Goal: Transaction & Acquisition: Purchase product/service

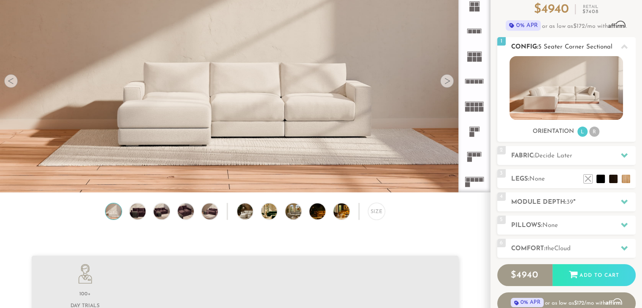
scroll to position [86, 0]
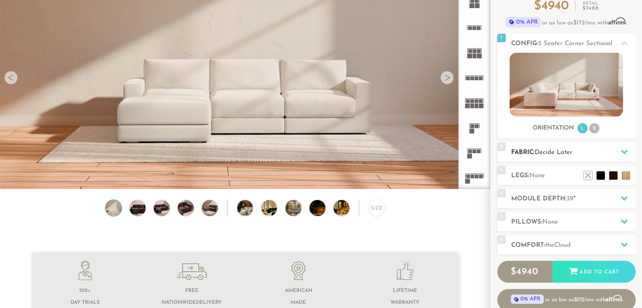
click at [557, 154] on span "Decide Later" at bounding box center [554, 152] width 38 height 6
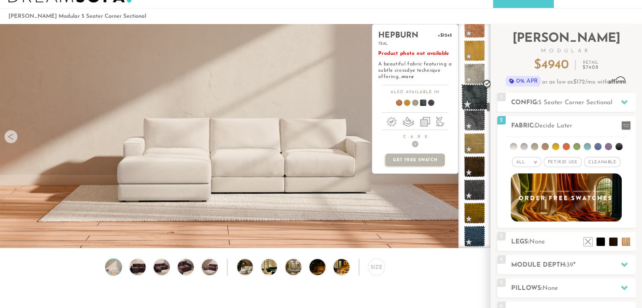
scroll to position [1752, 0]
click at [476, 120] on span at bounding box center [474, 120] width 27 height 27
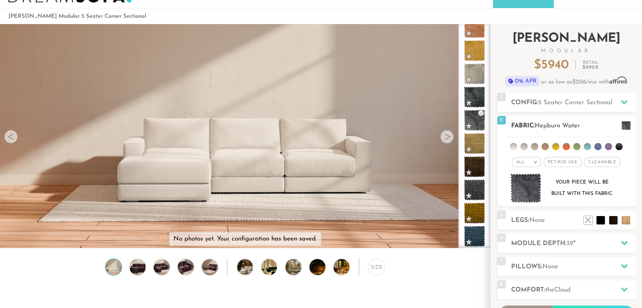
scroll to position [74, 0]
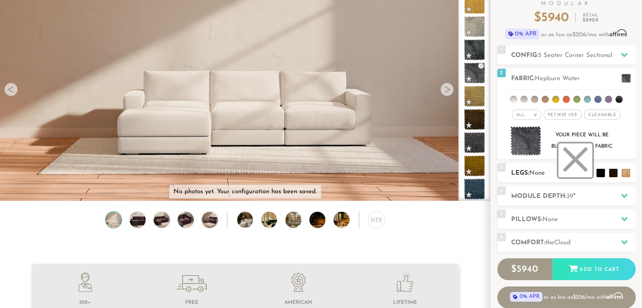
click at [587, 173] on li at bounding box center [575, 160] width 34 height 34
click at [587, 194] on h2 "Module Depth: 39 "" at bounding box center [573, 197] width 124 height 10
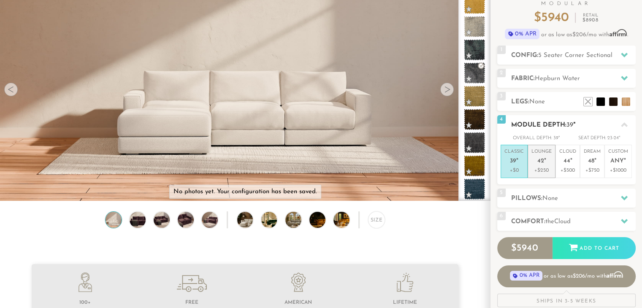
click at [538, 162] on span "42" at bounding box center [540, 161] width 7 height 7
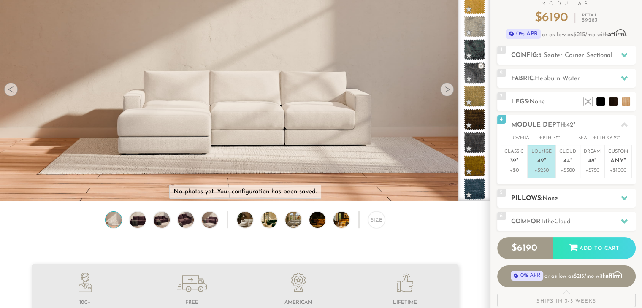
click at [565, 199] on h2 "Pillows: None" at bounding box center [573, 199] width 124 height 10
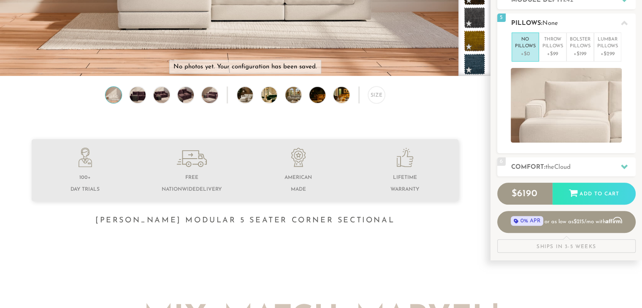
scroll to position [211, 0]
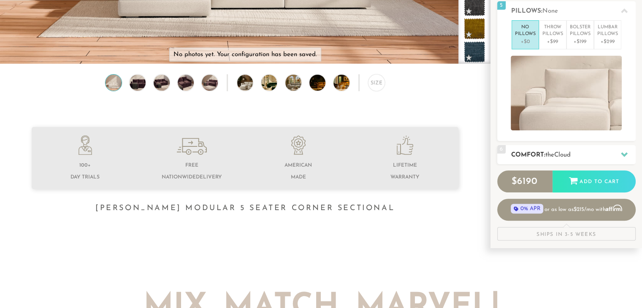
click at [551, 152] on span "the" at bounding box center [549, 155] width 9 height 6
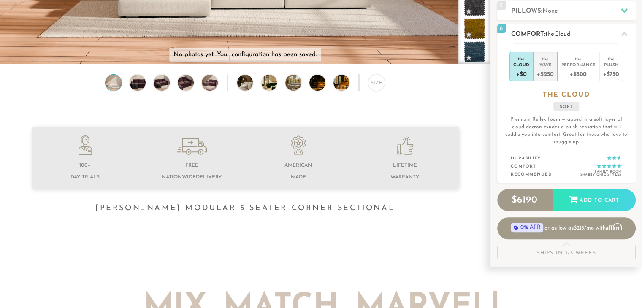
click at [543, 65] on div "Wave" at bounding box center [545, 65] width 16 height 6
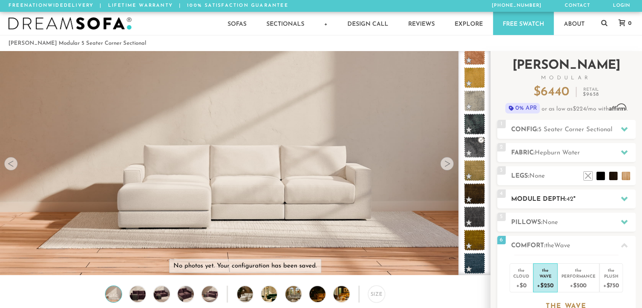
scroll to position [0, 0]
click at [626, 125] on icon at bounding box center [624, 128] width 7 height 7
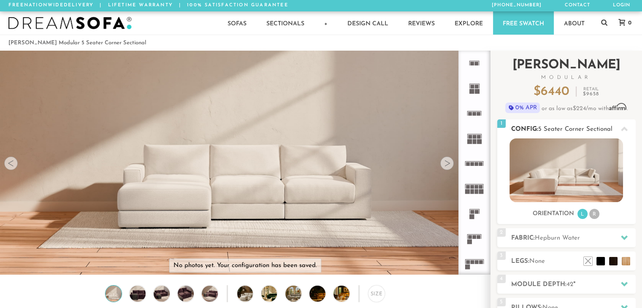
click at [626, 125] on div at bounding box center [624, 128] width 18 height 17
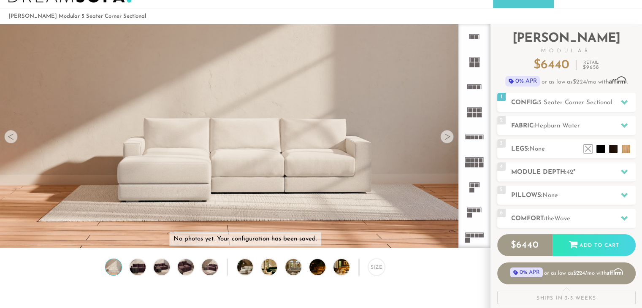
scroll to position [26, 0]
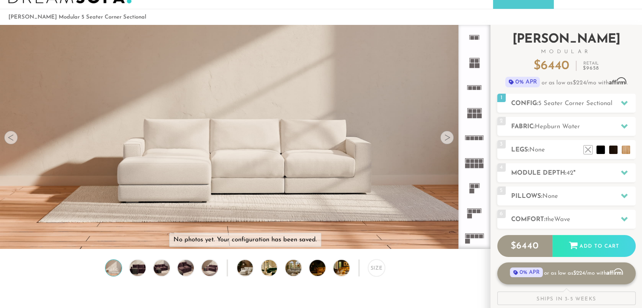
click at [528, 273] on span "0% APR" at bounding box center [526, 273] width 32 height 10
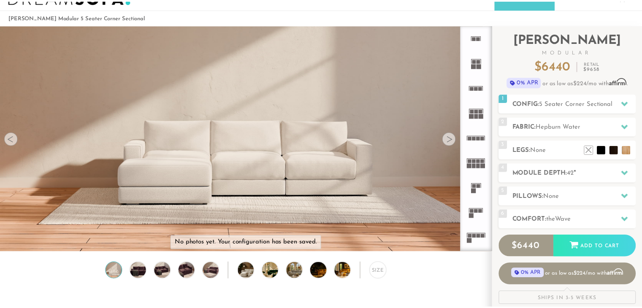
scroll to position [6, 7]
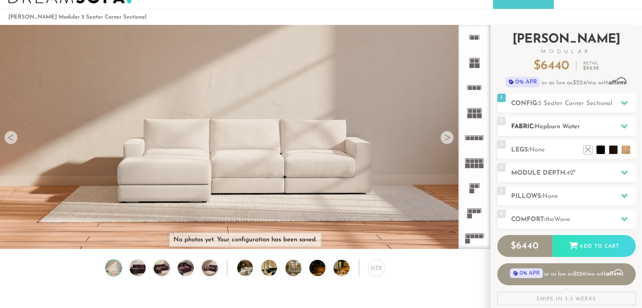
click at [549, 124] on span "Hepburn Water" at bounding box center [557, 127] width 45 height 6
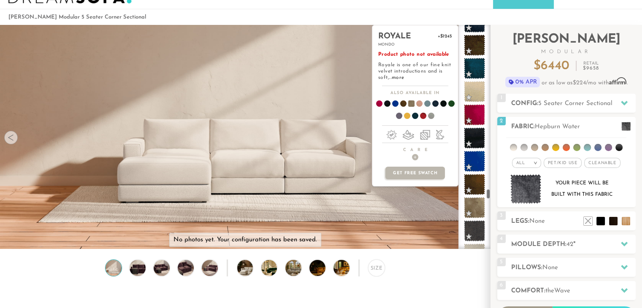
scroll to position [3683, 0]
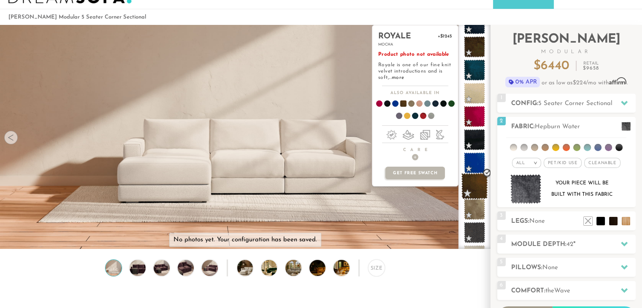
click at [473, 184] on span at bounding box center [474, 186] width 27 height 27
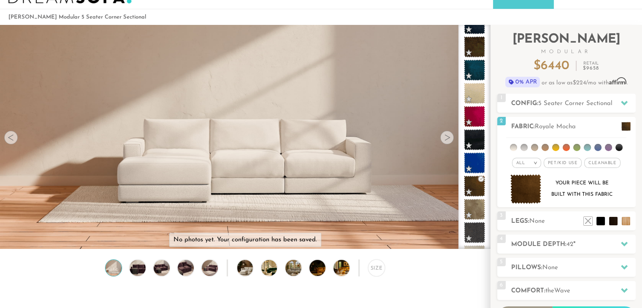
scroll to position [0, 0]
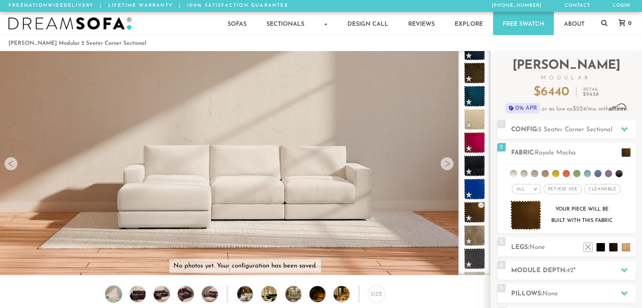
click at [513, 21] on link "Free Swatch" at bounding box center [523, 23] width 61 height 23
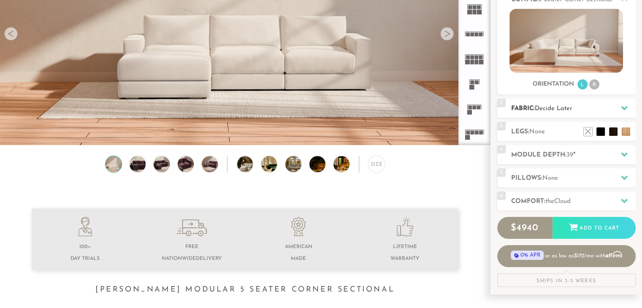
scroll to position [130, 0]
click at [586, 108] on h2 "Fabric: Decide Later" at bounding box center [573, 109] width 124 height 10
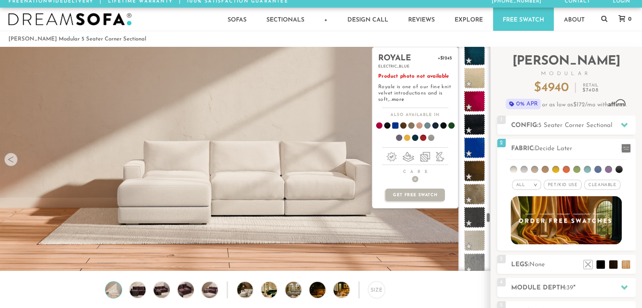
scroll to position [3721, 0]
click at [476, 169] on span at bounding box center [474, 170] width 27 height 27
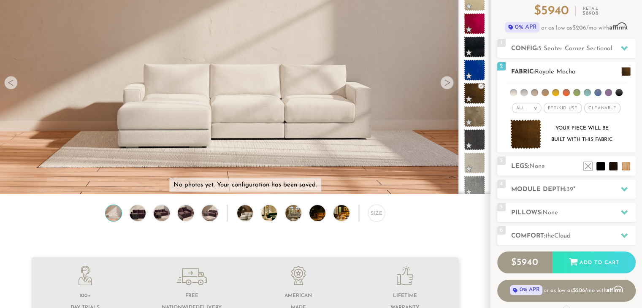
scroll to position [83, 0]
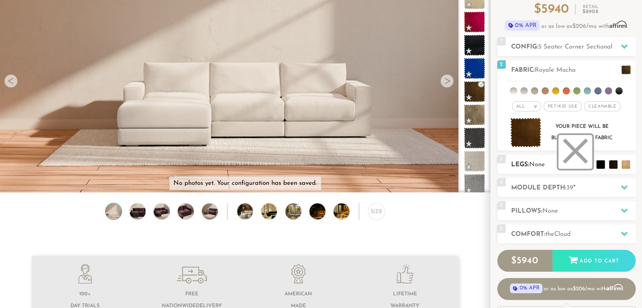
click at [587, 164] on li at bounding box center [575, 152] width 34 height 34
click at [583, 192] on h2 "Module Depth: 39 "" at bounding box center [573, 188] width 124 height 10
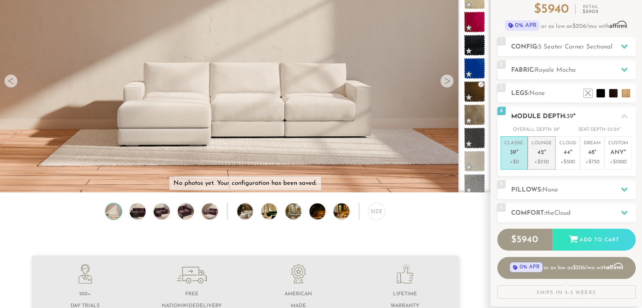
click at [542, 158] on p "+$250" at bounding box center [541, 162] width 20 height 8
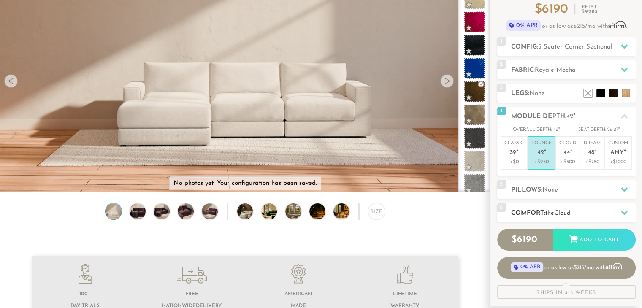
click at [579, 212] on h2 "Comfort: the Cloud" at bounding box center [573, 213] width 124 height 10
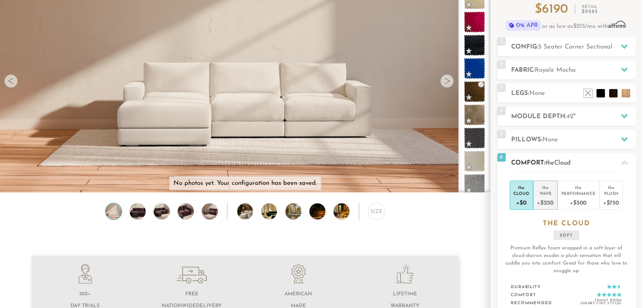
click at [545, 202] on div "+$250" at bounding box center [545, 202] width 16 height 12
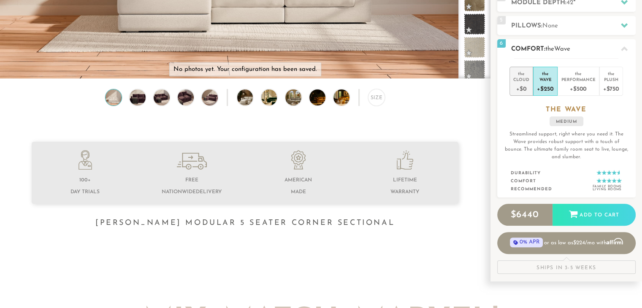
scroll to position [193, 0]
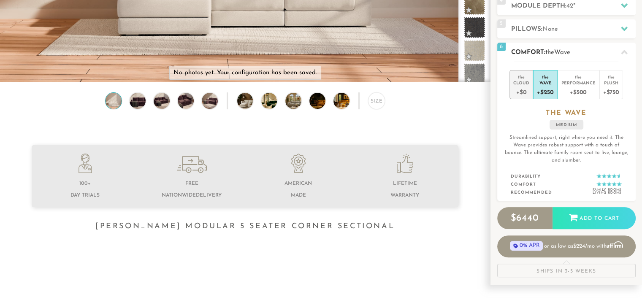
click at [520, 84] on div "Cloud" at bounding box center [521, 83] width 16 height 6
click at [547, 88] on div "+$250" at bounding box center [545, 92] width 16 height 12
click at [504, 102] on div "the Cloud +$0 the Wave +$250 the Performance +$500 the Plush +$750 the WAVE med…" at bounding box center [566, 132] width 138 height 140
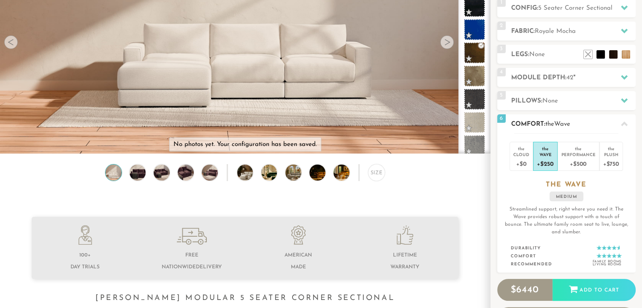
scroll to position [0, 0]
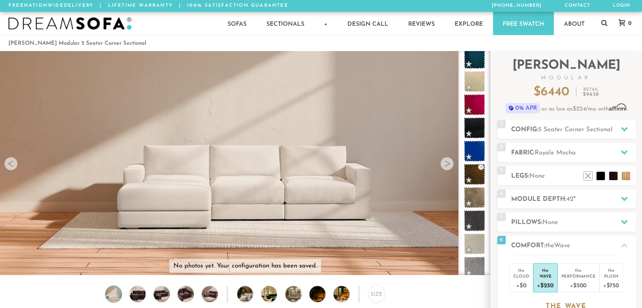
click at [88, 19] on img at bounding box center [69, 23] width 123 height 13
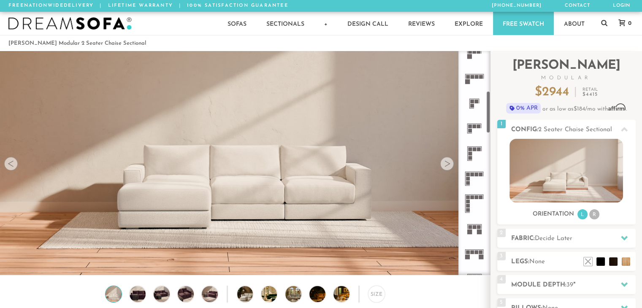
scroll to position [217, 0]
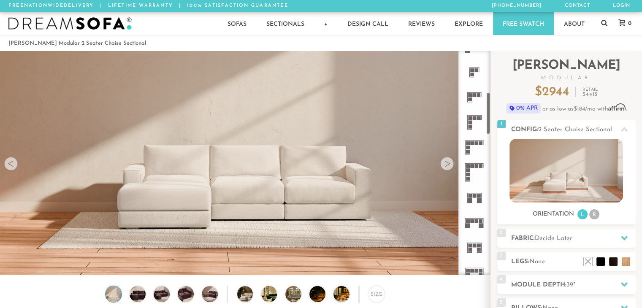
click at [468, 115] on rect at bounding box center [474, 115] width 14 height 0
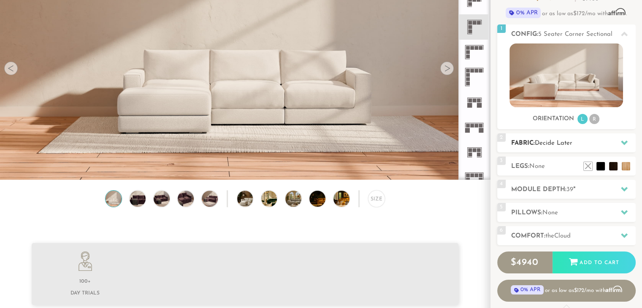
scroll to position [97, 0]
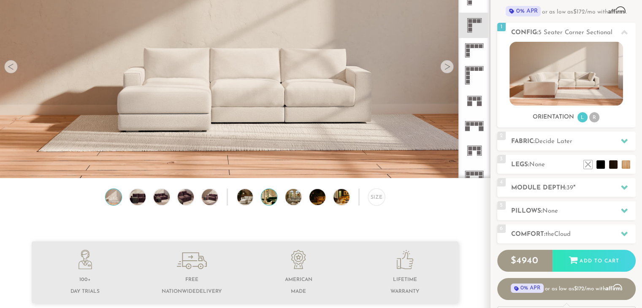
click at [268, 199] on img at bounding box center [275, 197] width 28 height 16
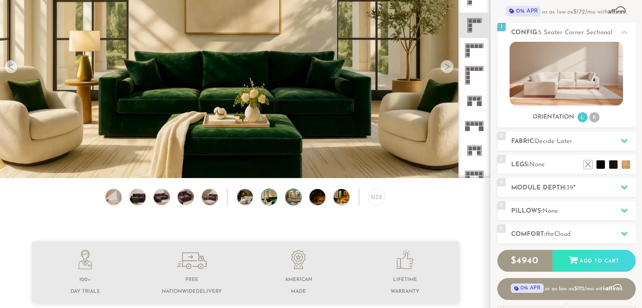
click at [286, 200] on img at bounding box center [299, 197] width 28 height 16
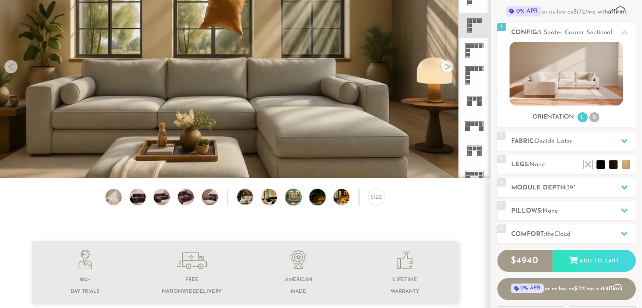
click at [316, 197] on img at bounding box center [323, 197] width 28 height 16
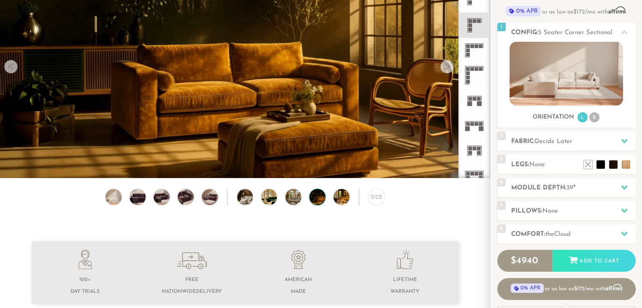
click at [321, 201] on img at bounding box center [323, 197] width 28 height 16
click at [333, 203] on div "Size" at bounding box center [245, 199] width 490 height 21
click at [336, 199] on img at bounding box center [347, 197] width 28 height 16
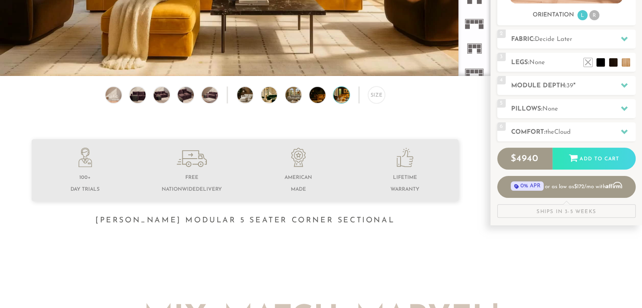
scroll to position [214, 0]
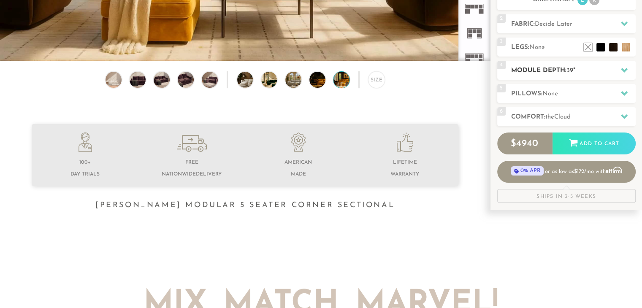
click at [579, 68] on h2 "Module Depth: 39 "" at bounding box center [573, 71] width 124 height 10
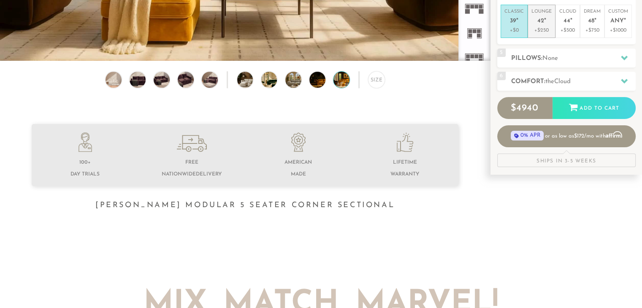
click at [538, 27] on p "+$250" at bounding box center [541, 31] width 20 height 8
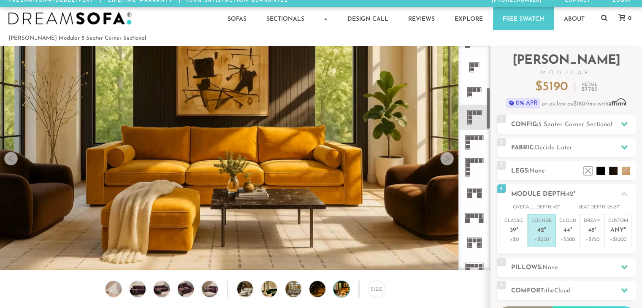
scroll to position [0, 0]
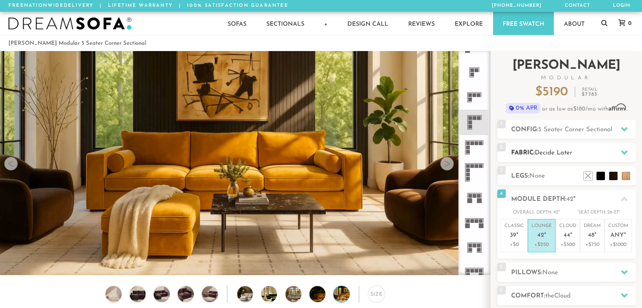
click at [554, 152] on span "Decide Later" at bounding box center [554, 153] width 38 height 6
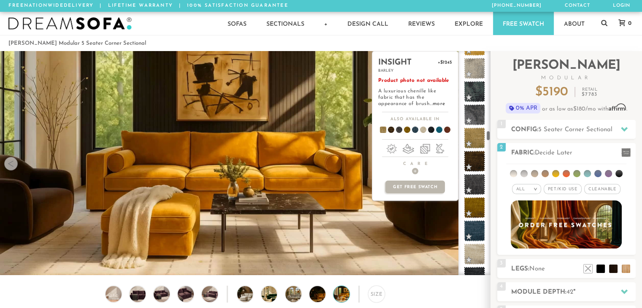
scroll to position [1785, 0]
click at [469, 117] on span at bounding box center [474, 114] width 27 height 27
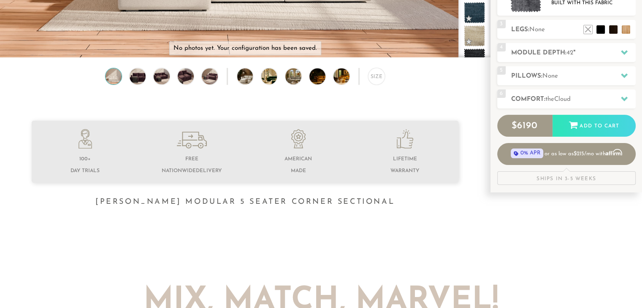
scroll to position [218, 0]
click at [628, 48] on div at bounding box center [624, 51] width 18 height 17
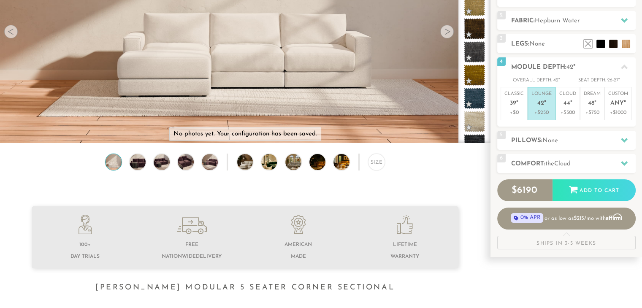
scroll to position [0, 0]
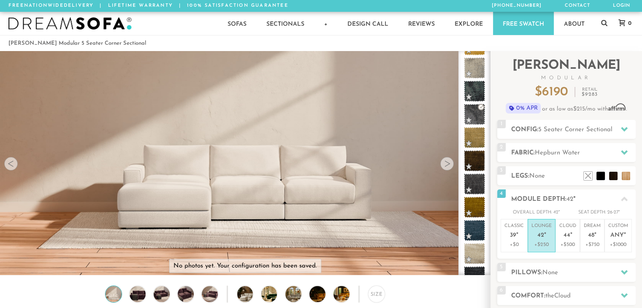
click at [449, 162] on div at bounding box center [447, 164] width 14 height 14
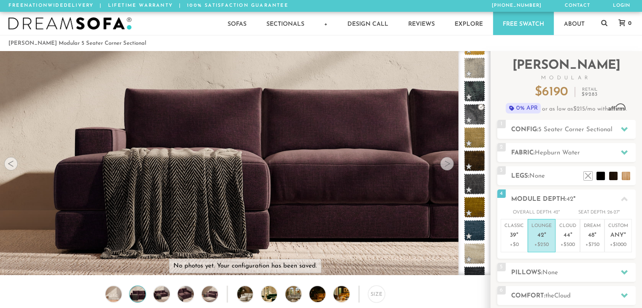
click at [448, 163] on div at bounding box center [447, 164] width 14 height 14
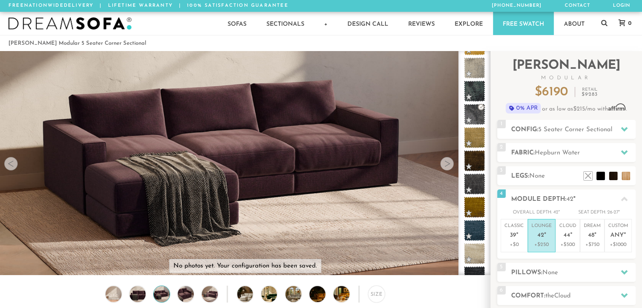
click at [448, 163] on div at bounding box center [447, 164] width 14 height 14
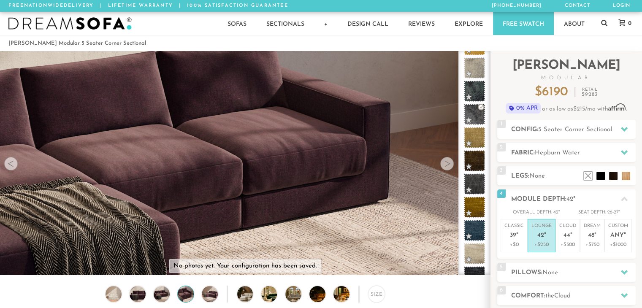
click at [447, 165] on div at bounding box center [447, 164] width 14 height 14
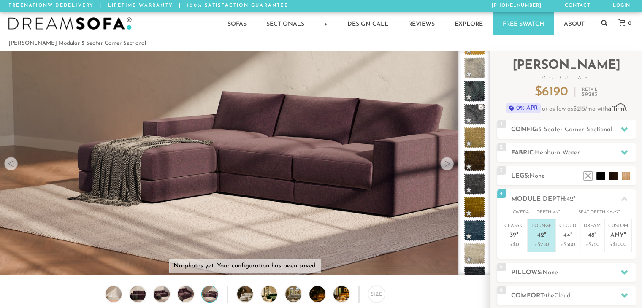
drag, startPoint x: 447, startPoint y: 165, endPoint x: 443, endPoint y: 168, distance: 5.7
click at [443, 168] on div at bounding box center [447, 164] width 14 height 14
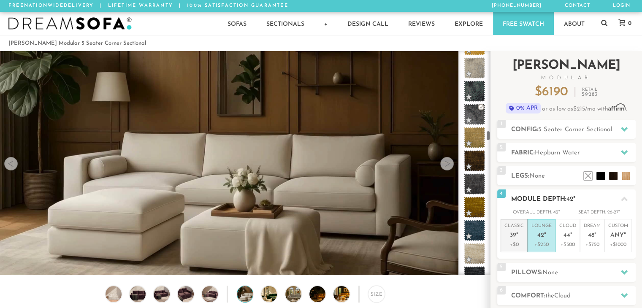
click at [511, 236] on span "39" at bounding box center [513, 235] width 6 height 7
click at [544, 235] on em """ at bounding box center [545, 235] width 2 height 7
click at [569, 235] on span "44" at bounding box center [566, 235] width 7 height 7
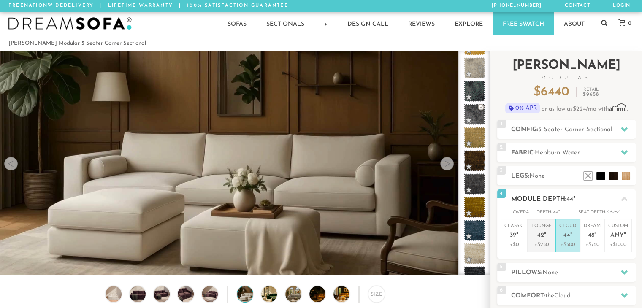
click at [541, 244] on p "+$250" at bounding box center [541, 245] width 20 height 8
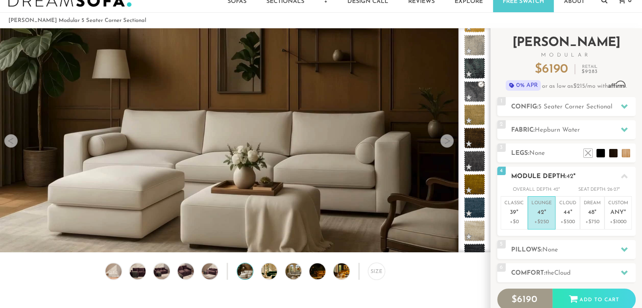
scroll to position [22, 0]
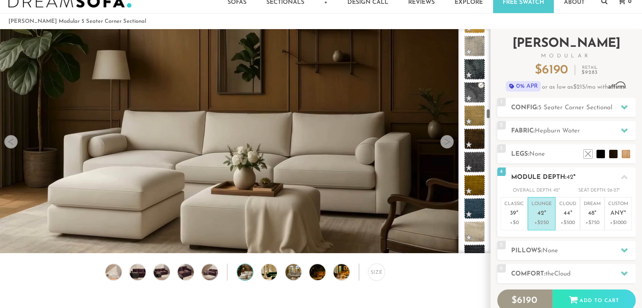
click at [581, 177] on h2 "Module Depth: 42 "" at bounding box center [573, 178] width 124 height 10
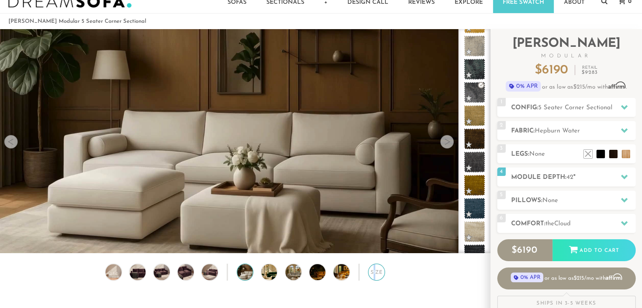
drag, startPoint x: 376, startPoint y: 270, endPoint x: 373, endPoint y: 273, distance: 4.8
click at [373, 273] on div "Size" at bounding box center [376, 272] width 17 height 17
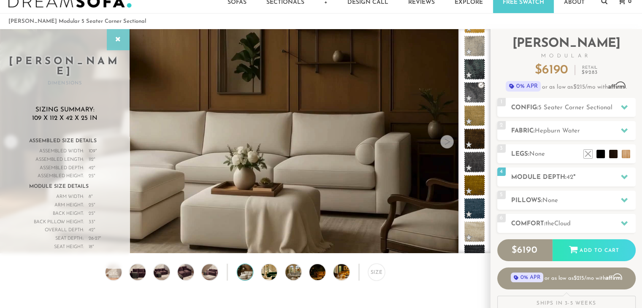
click at [115, 39] on icon at bounding box center [118, 39] width 9 height 7
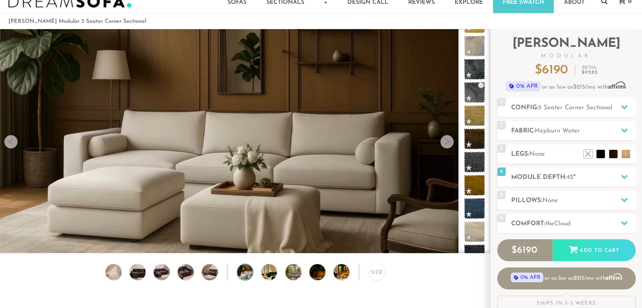
click at [449, 146] on div at bounding box center [447, 142] width 14 height 14
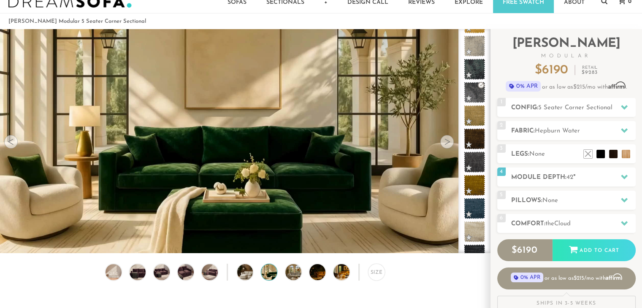
click at [449, 146] on div at bounding box center [447, 142] width 14 height 14
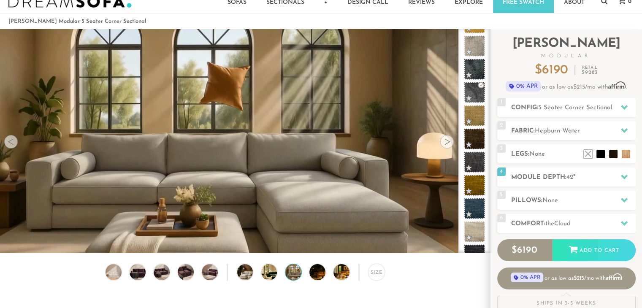
click at [449, 146] on div at bounding box center [447, 142] width 14 height 14
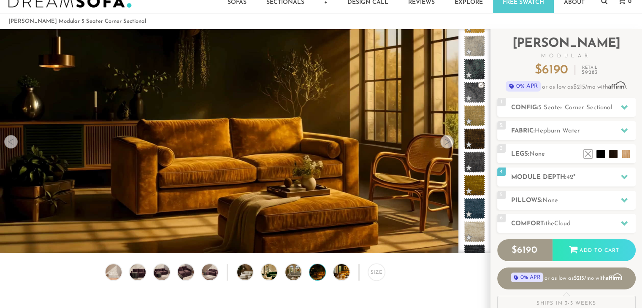
click at [449, 146] on div at bounding box center [447, 142] width 14 height 14
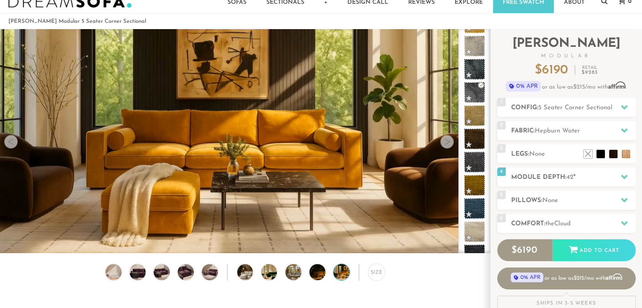
click at [449, 146] on div at bounding box center [447, 142] width 14 height 14
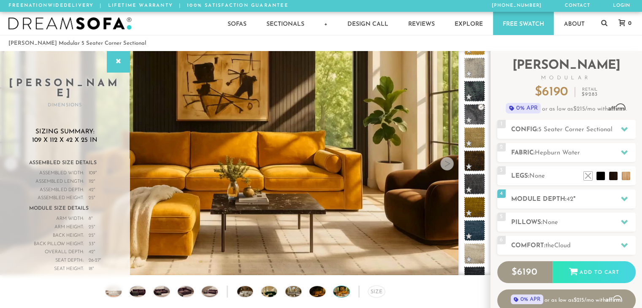
scroll to position [7, 7]
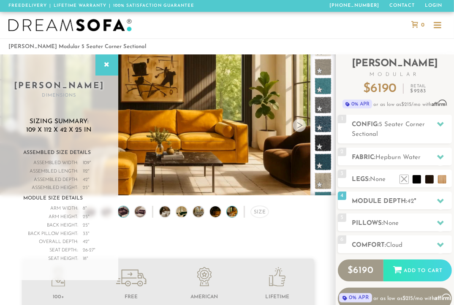
click at [123, 215] on img at bounding box center [123, 211] width 13 height 11
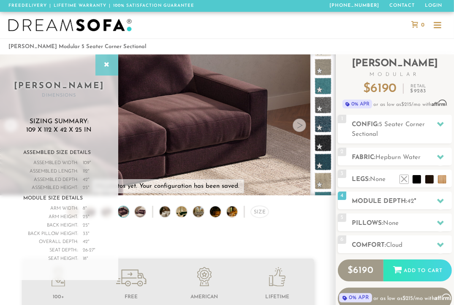
click at [108, 62] on icon at bounding box center [106, 65] width 9 height 7
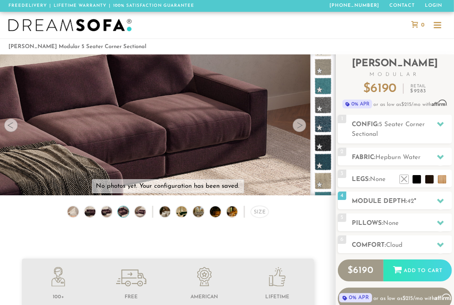
click at [6, 131] on div at bounding box center [11, 126] width 14 height 14
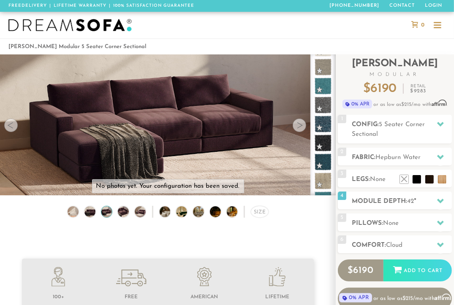
click at [6, 131] on div at bounding box center [11, 126] width 14 height 14
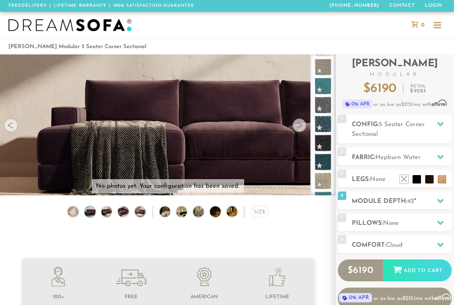
click at [294, 130] on div at bounding box center [299, 126] width 14 height 14
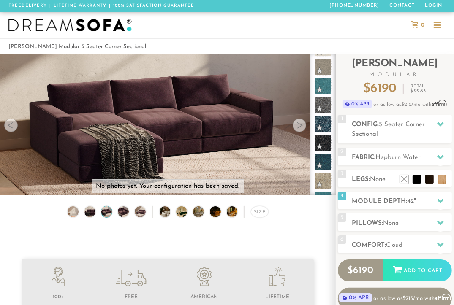
click at [298, 125] on div at bounding box center [299, 126] width 14 height 14
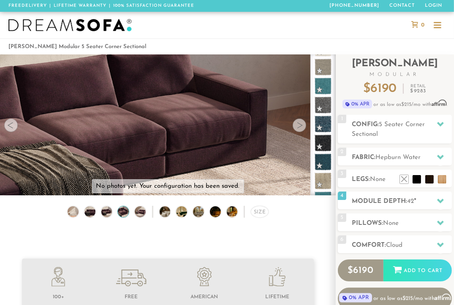
click at [298, 125] on div at bounding box center [299, 126] width 14 height 14
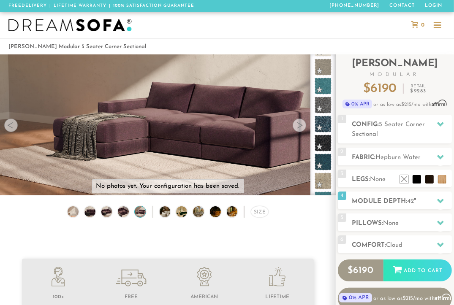
click at [298, 125] on div at bounding box center [299, 126] width 14 height 14
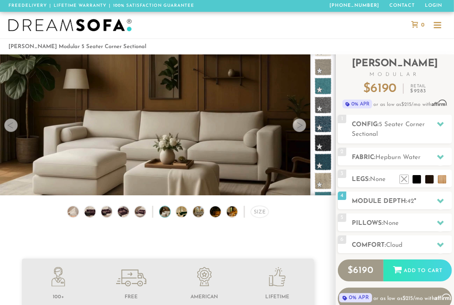
click at [298, 125] on div at bounding box center [299, 126] width 14 height 14
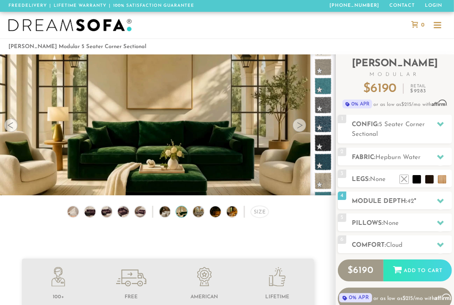
click at [298, 125] on div at bounding box center [299, 126] width 14 height 14
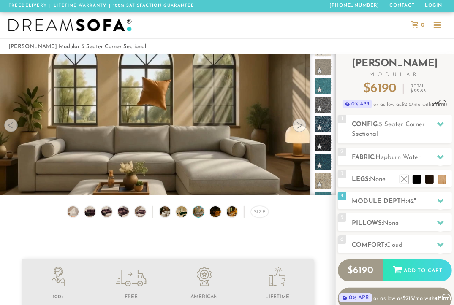
click at [298, 125] on div at bounding box center [299, 126] width 14 height 14
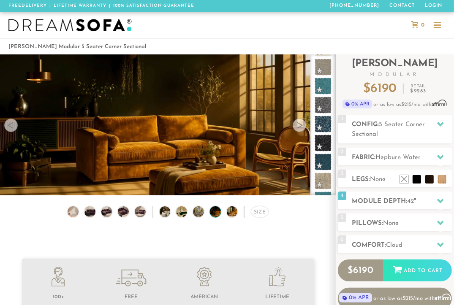
click at [298, 125] on div at bounding box center [299, 126] width 14 height 14
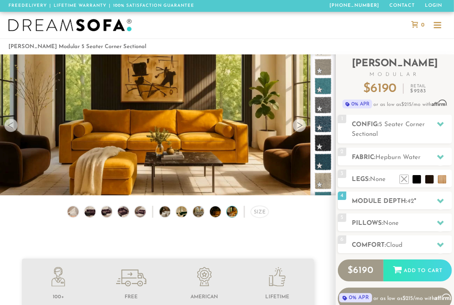
click at [298, 125] on div at bounding box center [299, 126] width 14 height 14
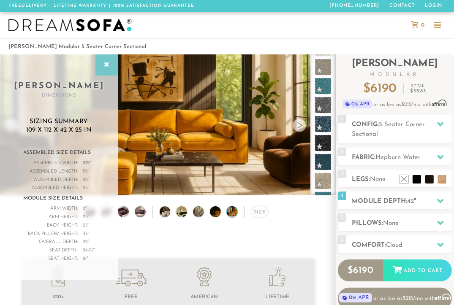
click at [96, 62] on div at bounding box center [106, 64] width 23 height 21
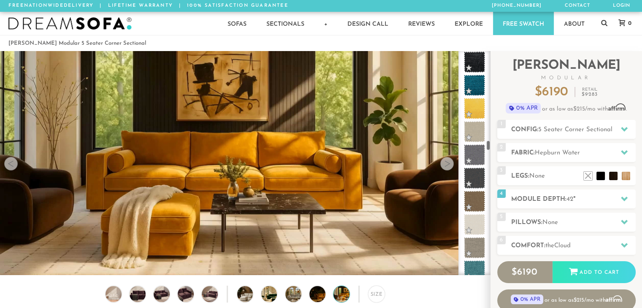
scroll to position [6, 7]
click at [545, 151] on span "Hepburn Water" at bounding box center [557, 153] width 45 height 6
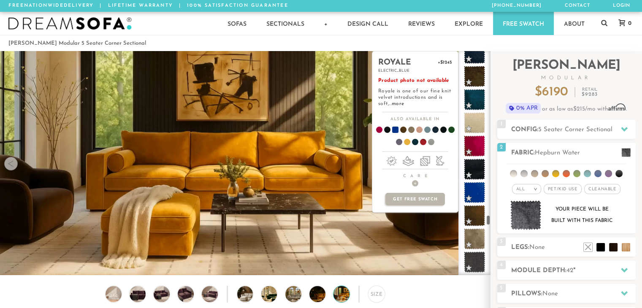
scroll to position [3682, 0]
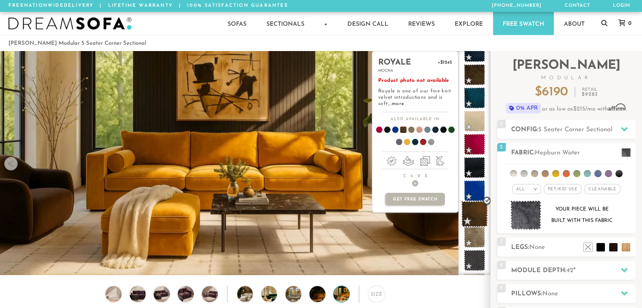
click at [474, 215] on span at bounding box center [474, 214] width 27 height 27
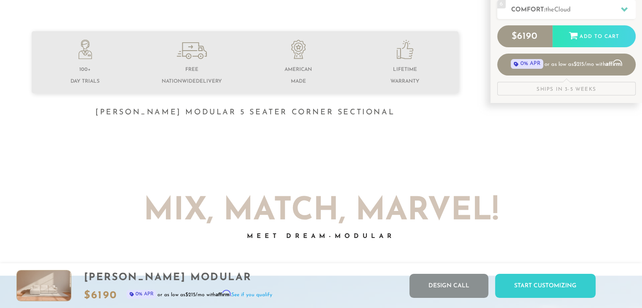
scroll to position [0, 0]
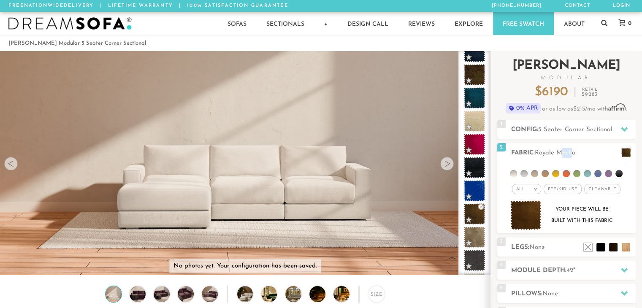
drag, startPoint x: 563, startPoint y: 150, endPoint x: 574, endPoint y: 140, distance: 14.6
click at [574, 140] on div "Introducing Landon Modular $ 6190 Retail $ 9283 $ 6190 Retail $ 9283 0% APR or …" at bounding box center [566, 227] width 138 height 352
click at [580, 144] on div "2 Fabric: Royale Mocha" at bounding box center [566, 152] width 138 height 19
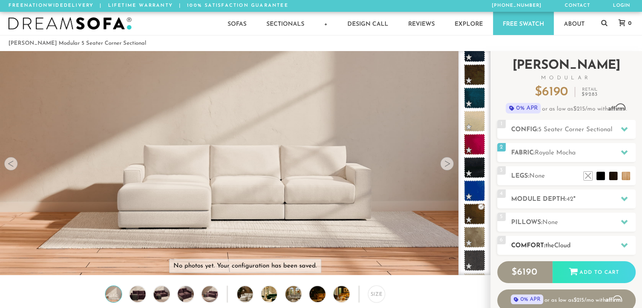
click at [554, 243] on span "the" at bounding box center [549, 246] width 9 height 6
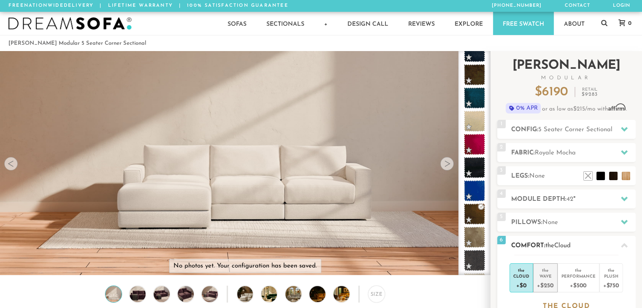
click at [544, 271] on div "the" at bounding box center [545, 269] width 16 height 8
click at [511, 93] on div "$ 6440 Retail $ 9658" at bounding box center [566, 92] width 138 height 13
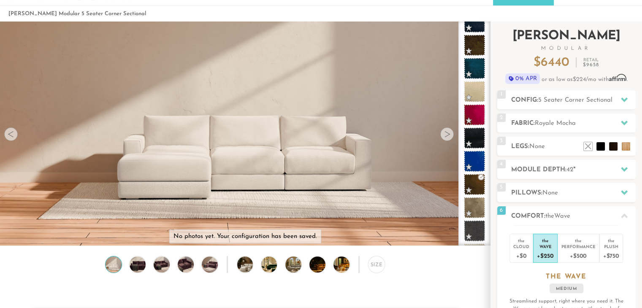
scroll to position [44, 0]
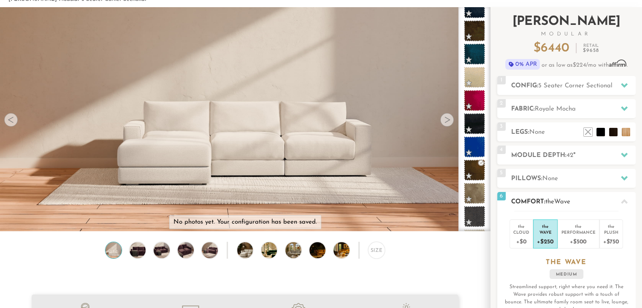
click at [559, 200] on span "Wave" at bounding box center [562, 202] width 16 height 6
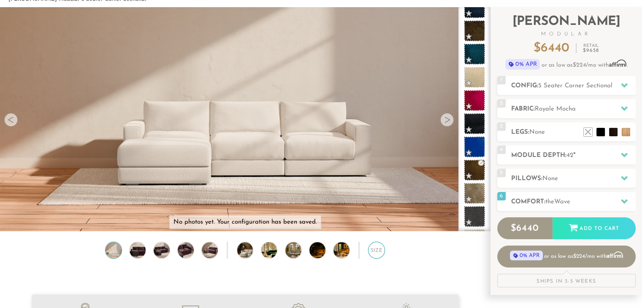
click at [375, 249] on div "Size" at bounding box center [376, 250] width 17 height 17
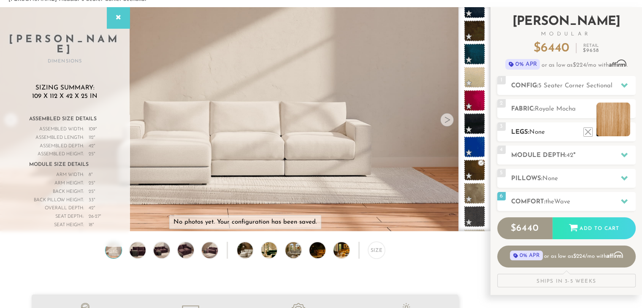
click at [625, 132] on li at bounding box center [613, 120] width 34 height 34
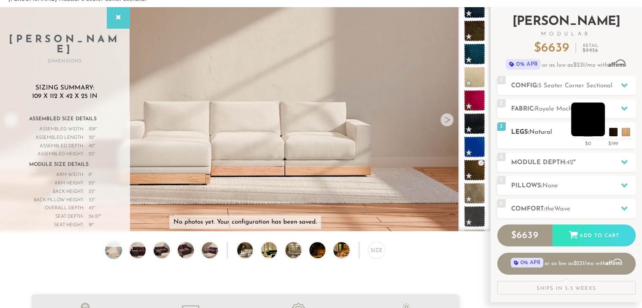
click at [598, 134] on li at bounding box center [588, 120] width 34 height 34
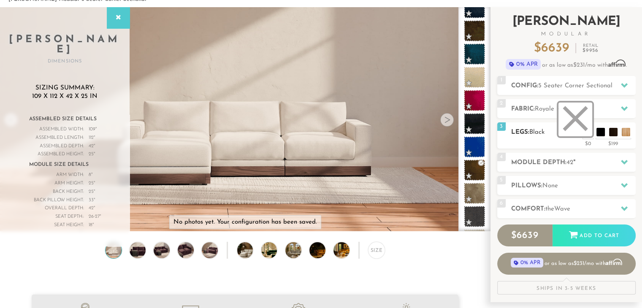
click at [584, 133] on li at bounding box center [575, 120] width 34 height 34
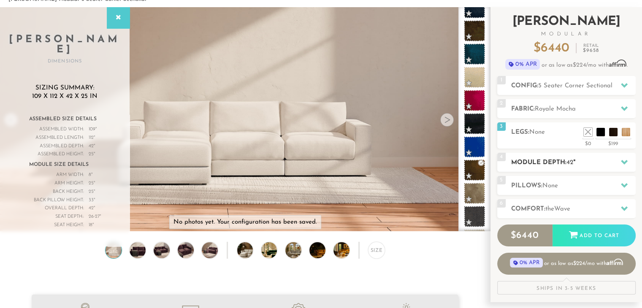
click at [590, 161] on h2 "Module Depth: 42 "" at bounding box center [573, 163] width 124 height 10
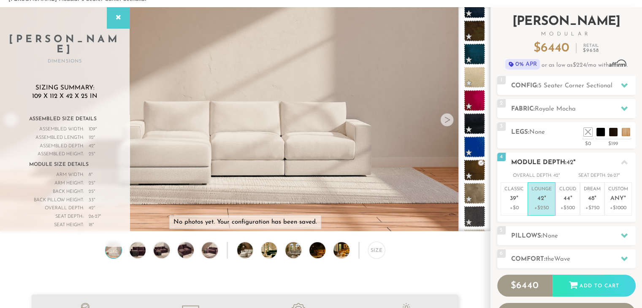
click at [590, 161] on h2 "Module Depth: 42 "" at bounding box center [573, 163] width 124 height 10
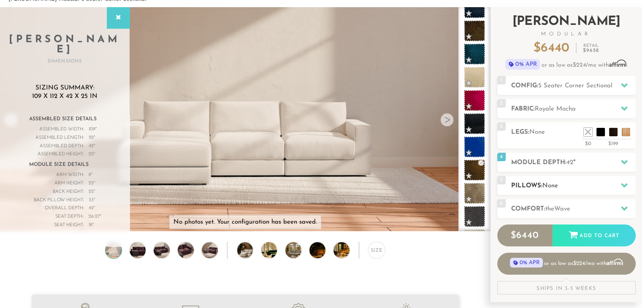
click at [571, 186] on h2 "Pillows: None" at bounding box center [573, 186] width 124 height 10
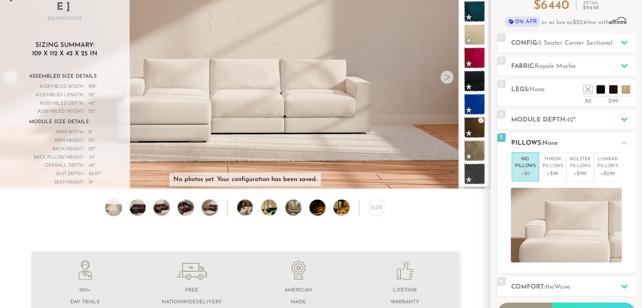
scroll to position [87, 0]
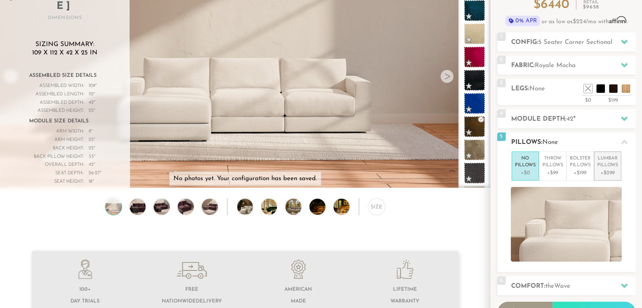
click at [605, 167] on p "Lumbar Pillows" at bounding box center [607, 162] width 21 height 14
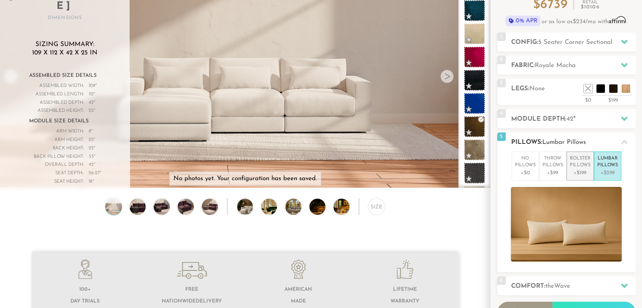
click at [577, 166] on p "Bolster Pillows" at bounding box center [580, 162] width 21 height 14
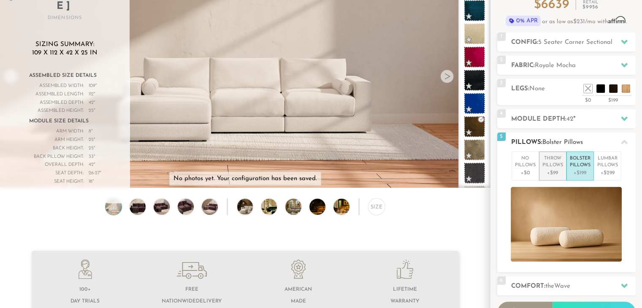
click at [549, 166] on p "Throw Pillows" at bounding box center [552, 162] width 21 height 14
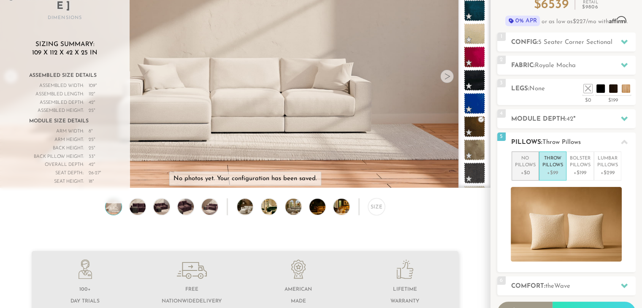
click at [524, 164] on p "No Pillows" at bounding box center [525, 162] width 21 height 14
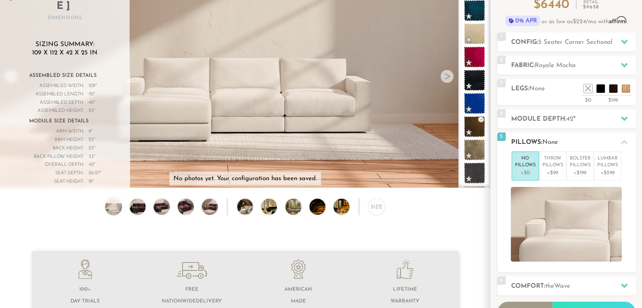
click at [595, 142] on h2 "Pillows: None" at bounding box center [573, 143] width 124 height 10
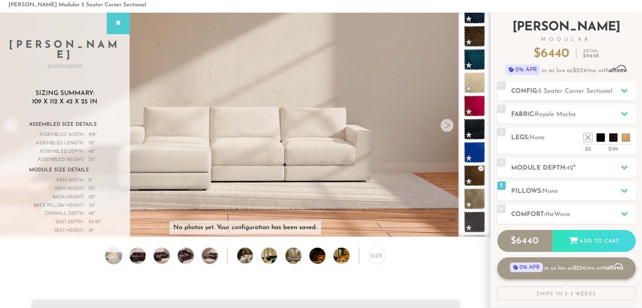
scroll to position [38, 0]
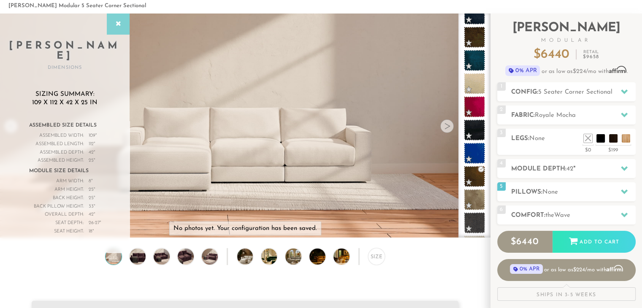
click at [116, 27] on div at bounding box center [118, 24] width 23 height 21
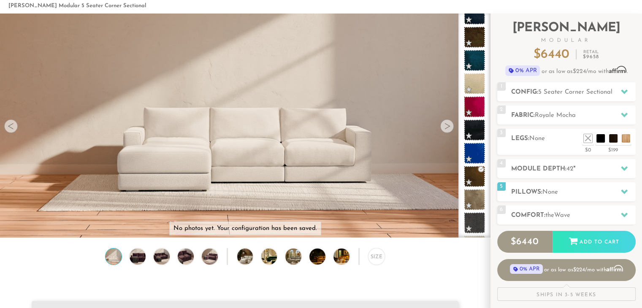
click at [12, 127] on div at bounding box center [11, 126] width 14 height 14
click at [561, 96] on h2 "Config: 5 Seater Corner Sectional" at bounding box center [573, 92] width 124 height 10
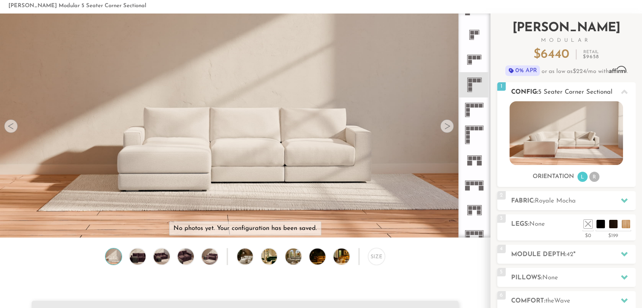
click at [592, 176] on li "R" at bounding box center [594, 177] width 10 height 10
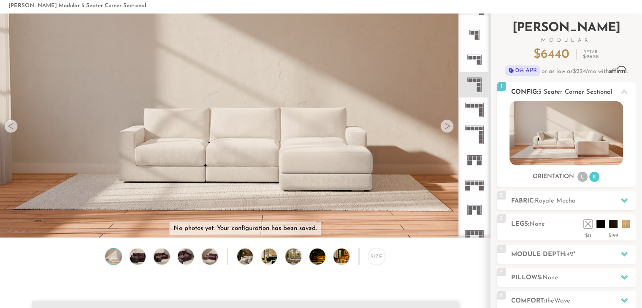
click at [579, 174] on li "L" at bounding box center [582, 177] width 10 height 10
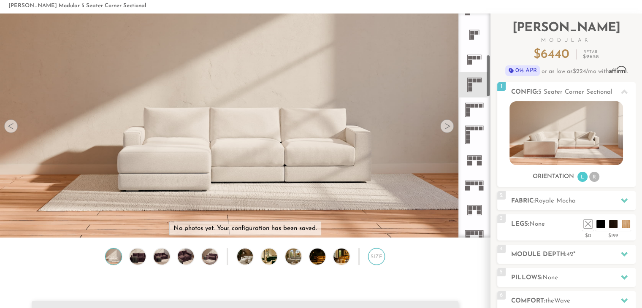
click at [372, 264] on div "Size" at bounding box center [376, 256] width 17 height 17
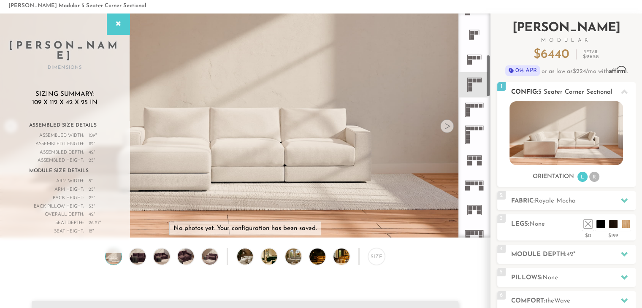
click at [592, 175] on li "R" at bounding box center [594, 177] width 10 height 10
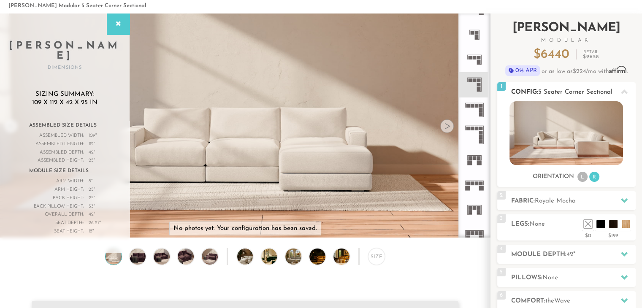
click at [585, 173] on ul "L R" at bounding box center [588, 176] width 24 height 11
click at [581, 176] on li "L" at bounding box center [582, 177] width 10 height 10
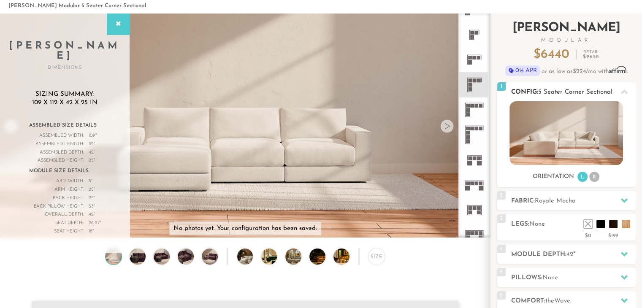
click at [597, 178] on li "R" at bounding box center [594, 177] width 10 height 10
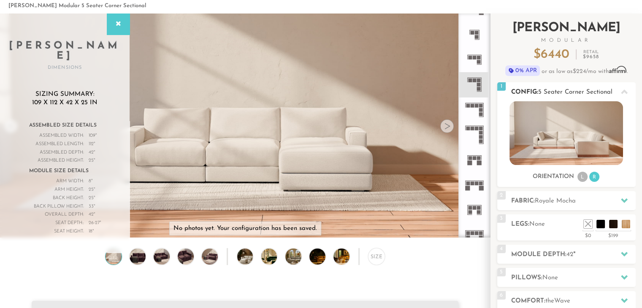
click at [586, 178] on li "L" at bounding box center [582, 177] width 10 height 10
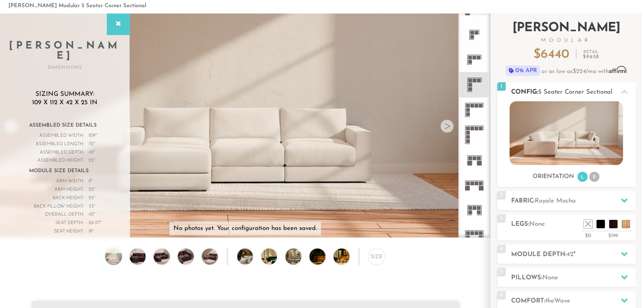
click at [592, 179] on li "R" at bounding box center [594, 177] width 10 height 10
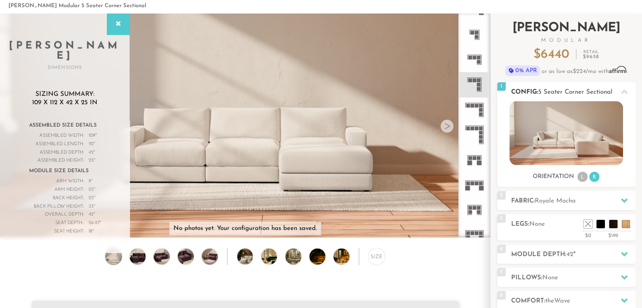
click at [579, 178] on li "L" at bounding box center [582, 177] width 10 height 10
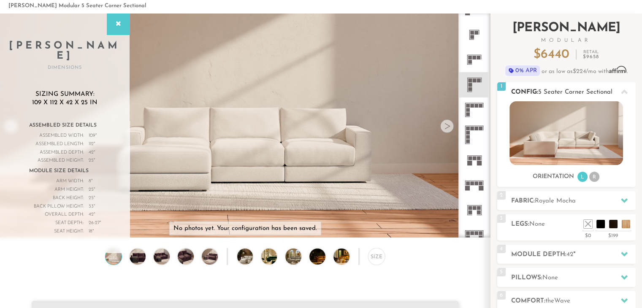
click at [598, 178] on li "R" at bounding box center [594, 177] width 10 height 10
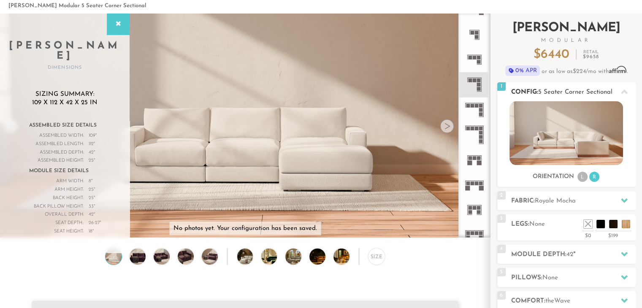
click at [582, 178] on li "L" at bounding box center [582, 177] width 10 height 10
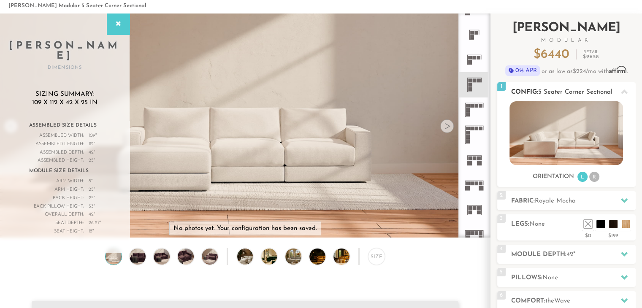
click at [594, 176] on li "R" at bounding box center [594, 177] width 10 height 10
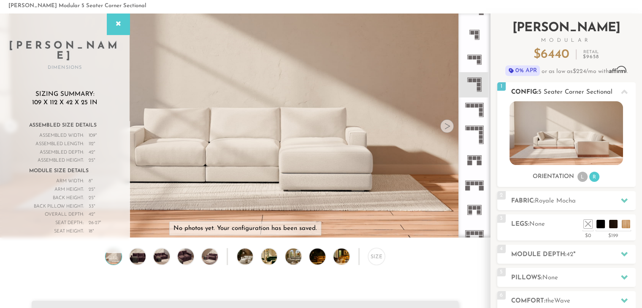
click at [576, 177] on ul "L R" at bounding box center [588, 176] width 24 height 11
click at [582, 174] on li "L" at bounding box center [582, 177] width 10 height 10
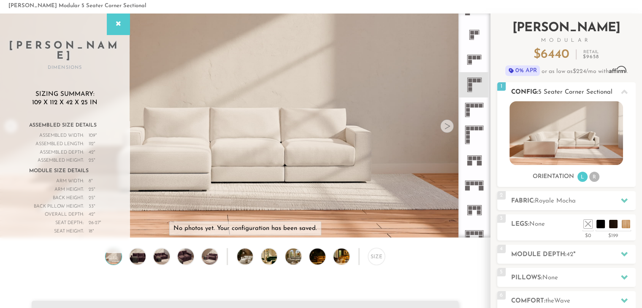
click at [598, 179] on li "R" at bounding box center [594, 177] width 10 height 10
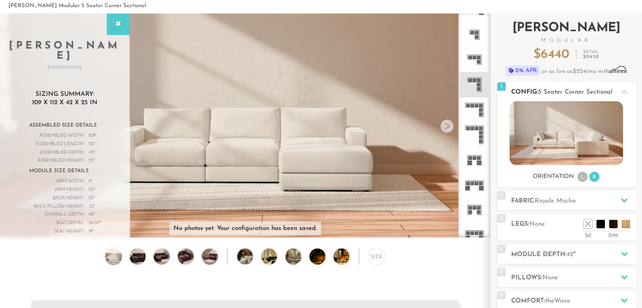
click at [582, 177] on li "L" at bounding box center [582, 177] width 10 height 10
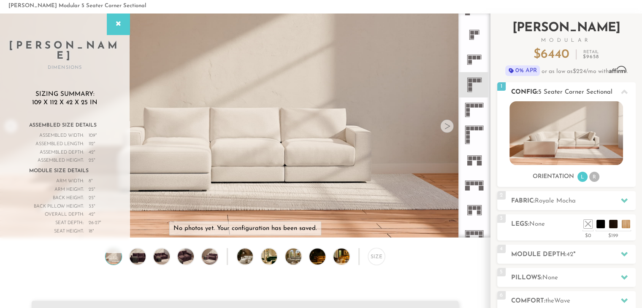
click at [594, 177] on li "R" at bounding box center [594, 177] width 10 height 10
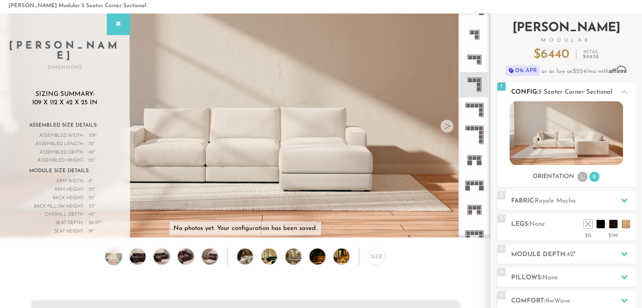
click at [580, 179] on li "L" at bounding box center [582, 177] width 10 height 10
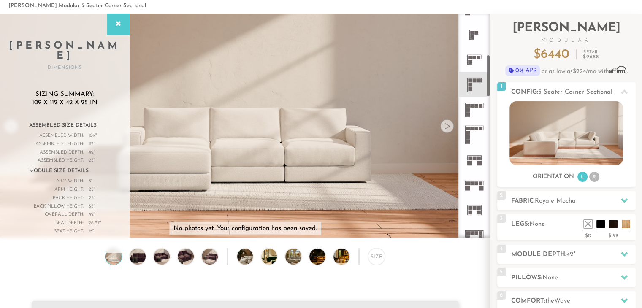
click at [470, 61] on rect at bounding box center [470, 62] width 4 height 4
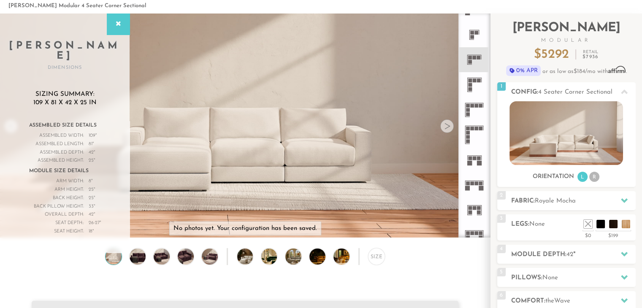
click at [468, 108] on rect at bounding box center [468, 110] width 4 height 4
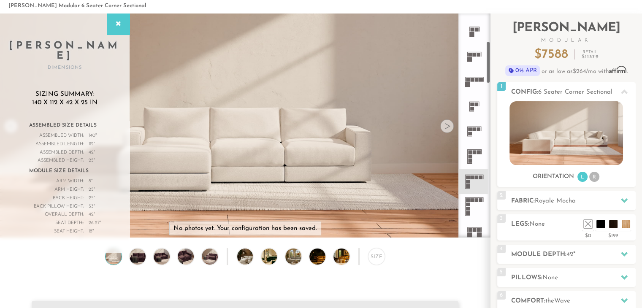
scroll to position [151, 0]
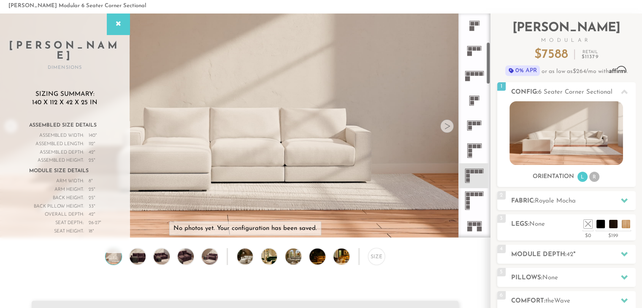
click at [471, 151] on rect at bounding box center [470, 151] width 4 height 4
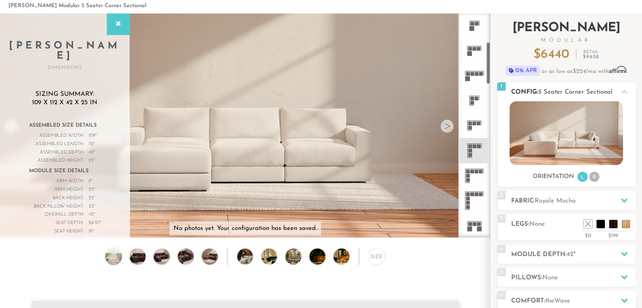
click at [594, 181] on li "R" at bounding box center [594, 177] width 10 height 10
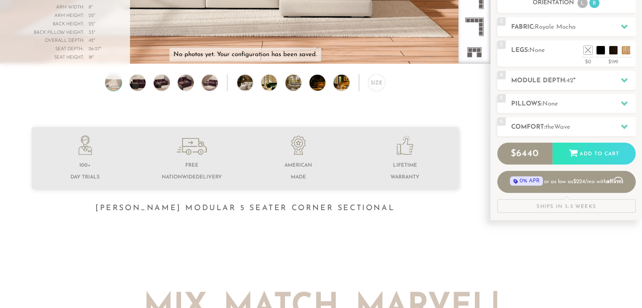
scroll to position [252, 0]
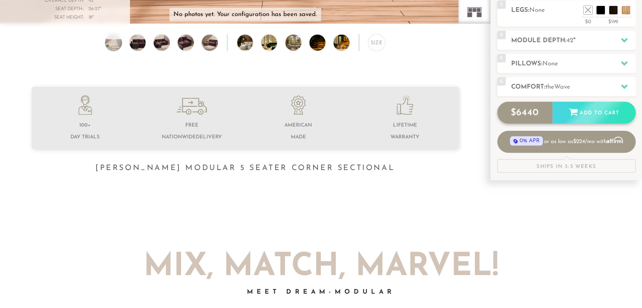
click at [580, 110] on div "Add to Cart" at bounding box center [593, 113] width 83 height 23
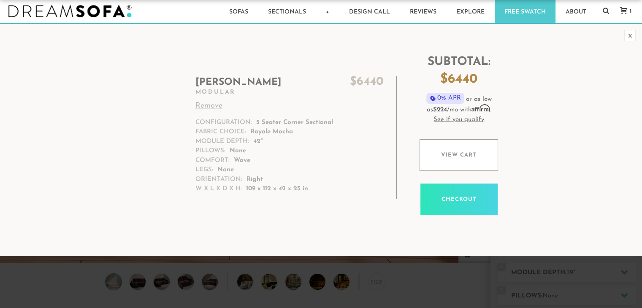
scroll to position [11, 0]
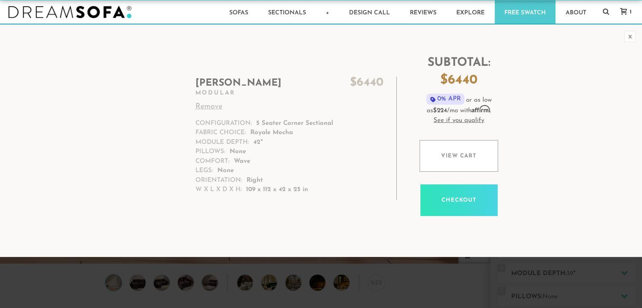
click at [454, 202] on link "Checkout" at bounding box center [458, 200] width 77 height 32
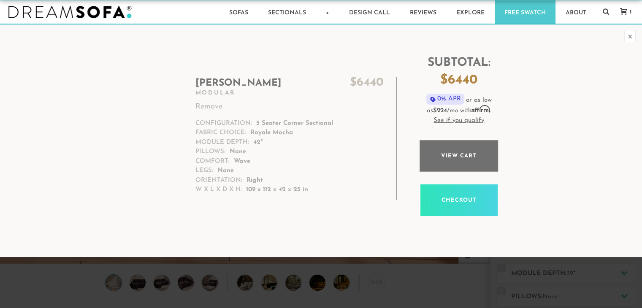
click at [468, 151] on link "View cart" at bounding box center [458, 156] width 78 height 32
